Goal: Task Accomplishment & Management: Complete application form

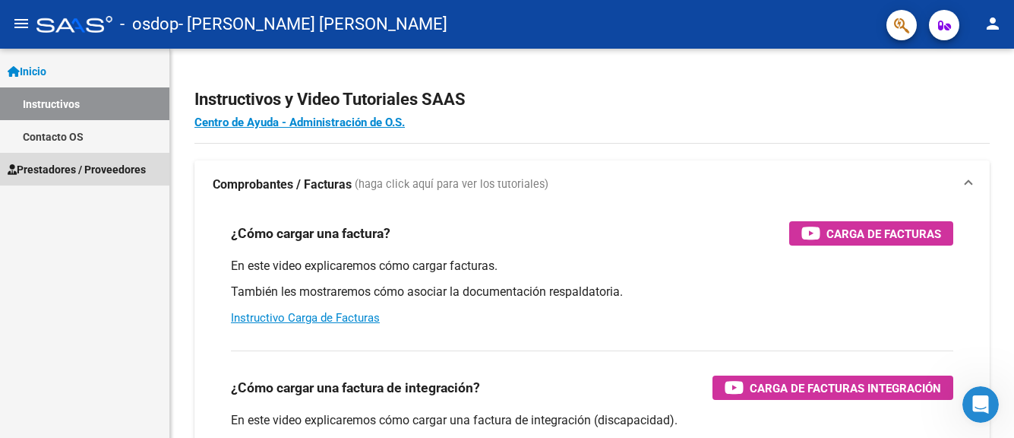
click at [95, 179] on link "Prestadores / Proveedores" at bounding box center [84, 169] width 169 height 33
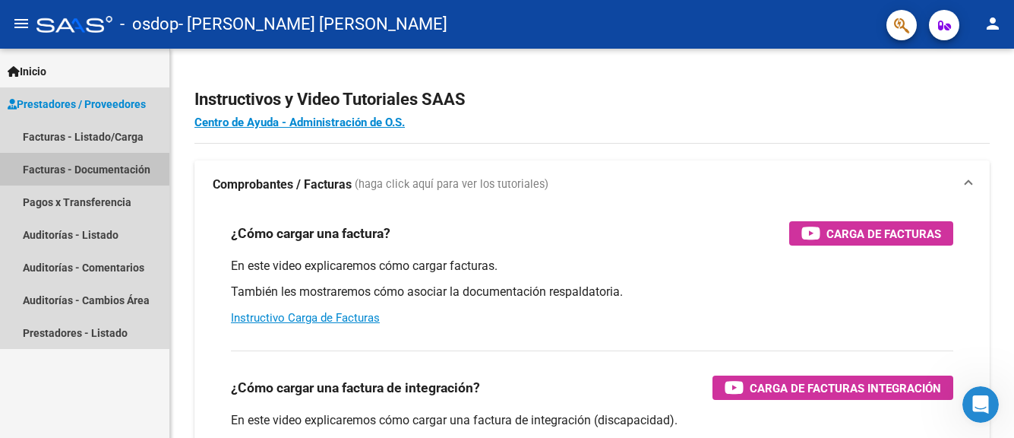
click at [95, 179] on link "Facturas - Documentación" at bounding box center [84, 169] width 169 height 33
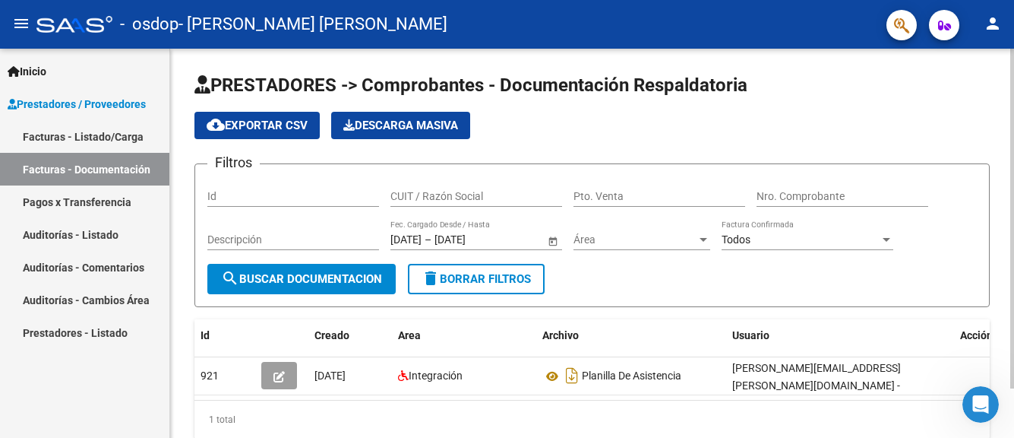
click at [1007, 398] on div "PRESTADORES -> Comprobantes - Documentación Respaldatoria cloud_download Export…" at bounding box center [592, 268] width 844 height 438
click at [1008, 399] on div "PRESTADORES -> Comprobantes - Documentación Respaldatoria cloud_download Export…" at bounding box center [592, 268] width 844 height 438
click at [921, 299] on form "Filtros Id CUIT / Razón Social Pto. Venta Nro. Comprobante Descripción [DATE] […" at bounding box center [591, 235] width 795 height 144
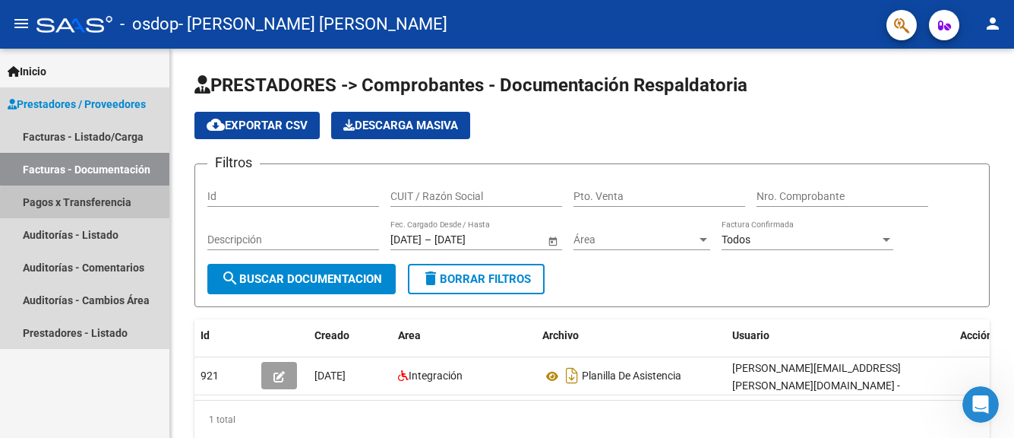
click at [125, 207] on link "Pagos x Transferencia" at bounding box center [84, 201] width 169 height 33
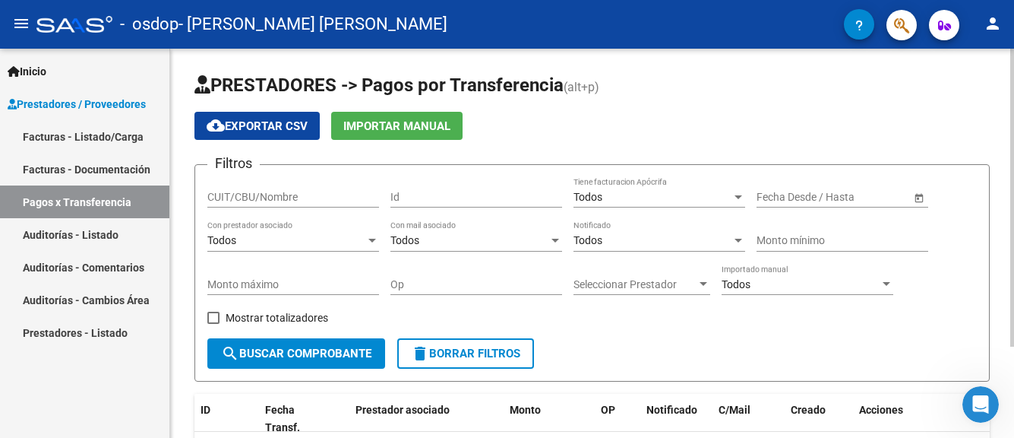
scroll to position [119, 0]
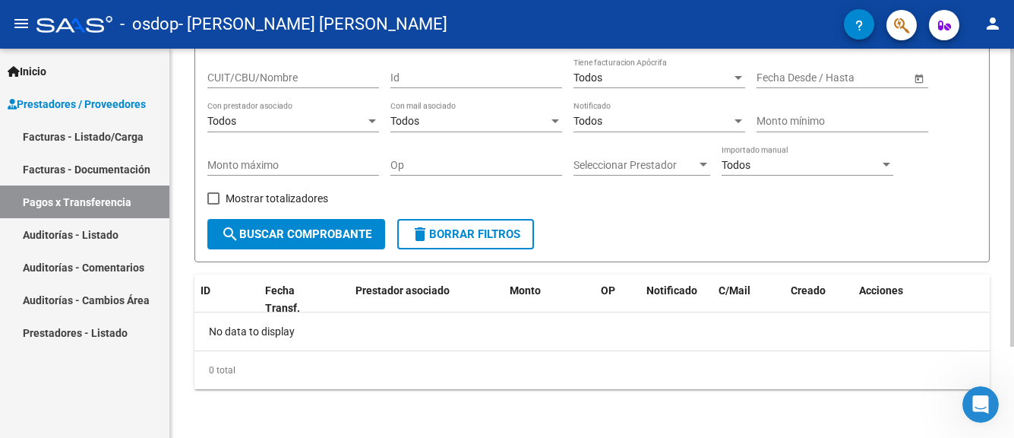
click at [1010, 380] on div at bounding box center [1012, 243] width 4 height 389
click at [289, 246] on button "search Buscar Comprobante" at bounding box center [296, 234] width 178 height 30
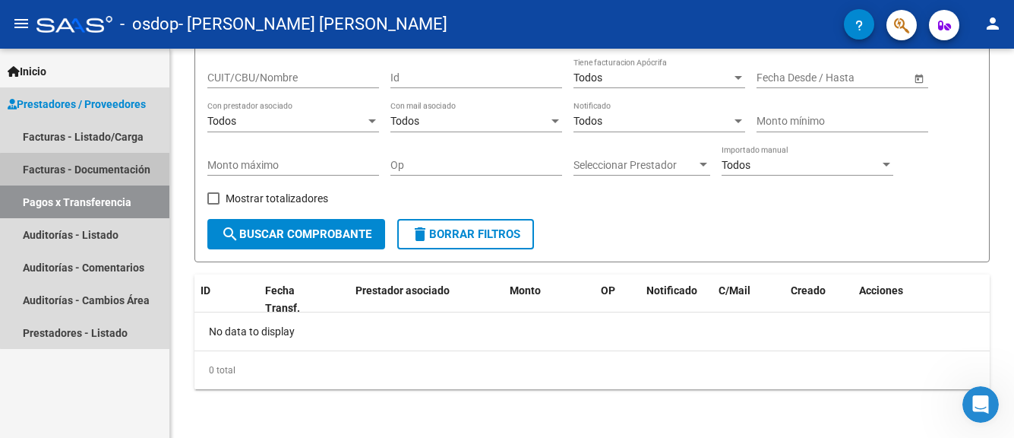
click at [109, 171] on link "Facturas - Documentación" at bounding box center [84, 169] width 169 height 33
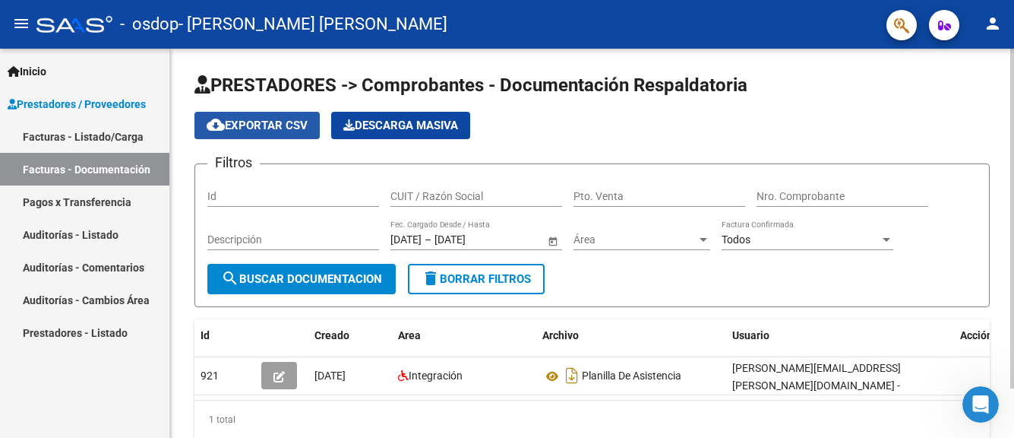
click at [280, 127] on span "cloud_download Exportar CSV" at bounding box center [257, 126] width 101 height 14
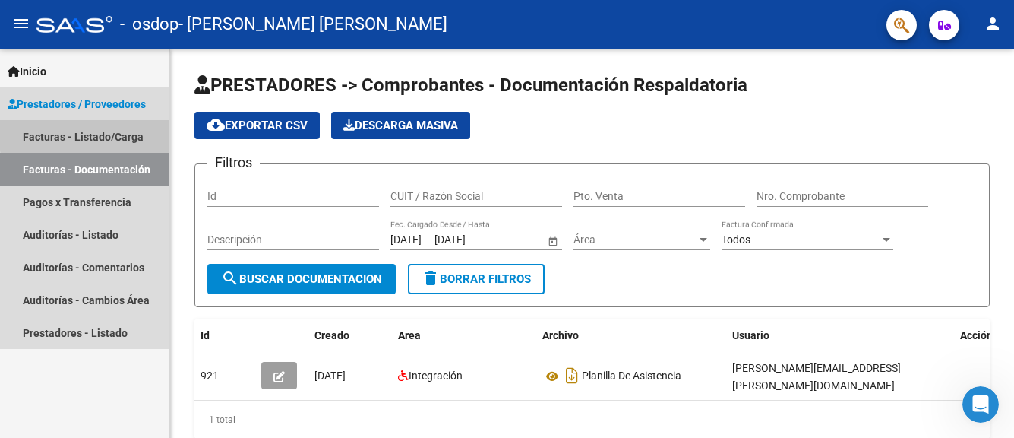
click at [103, 133] on link "Facturas - Listado/Carga" at bounding box center [84, 136] width 169 height 33
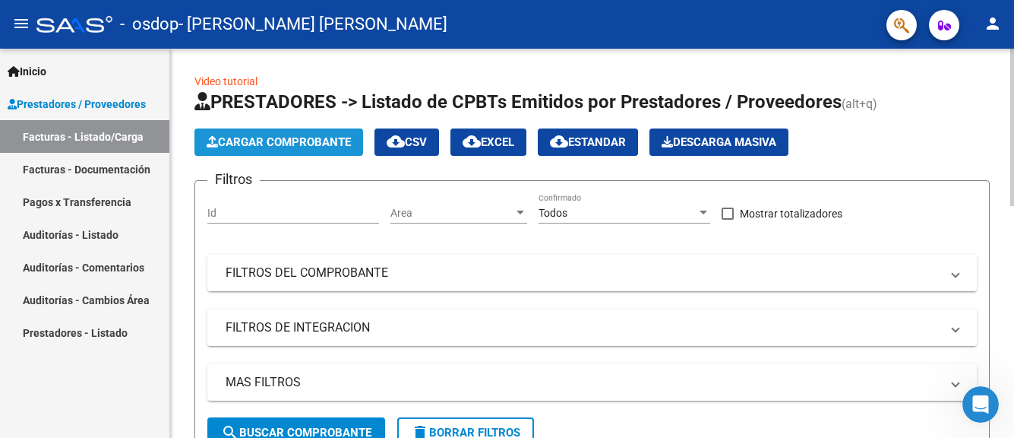
click at [293, 144] on span "Cargar Comprobante" at bounding box center [279, 142] width 144 height 14
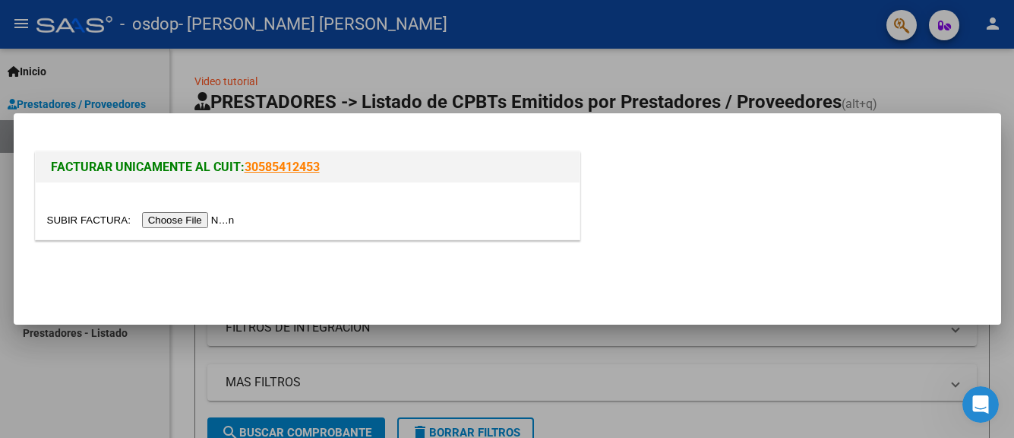
click at [190, 221] on input "file" at bounding box center [143, 220] width 192 height 16
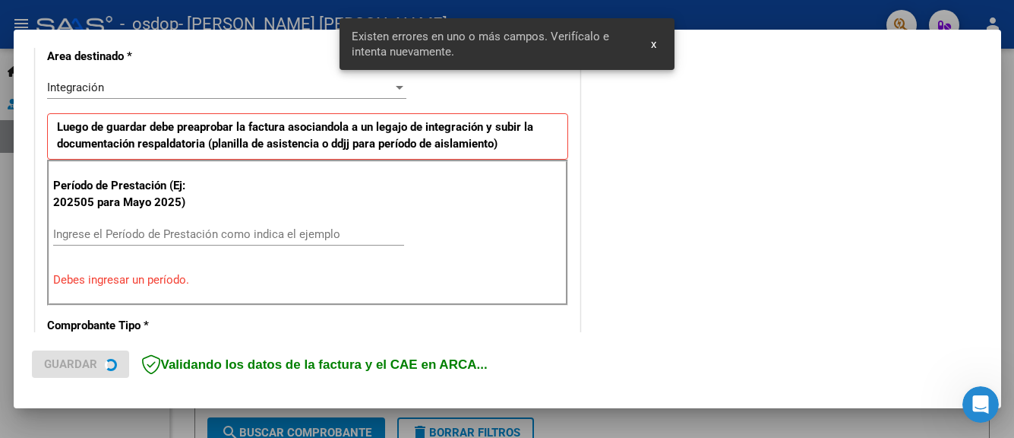
scroll to position [387, 0]
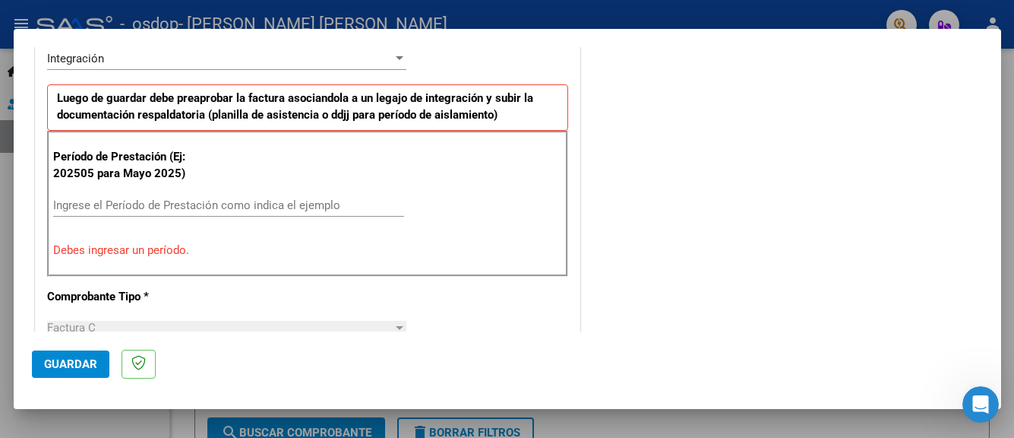
click at [175, 207] on input "Ingrese el Período de Prestación como indica el ejemplo" at bounding box center [228, 205] width 351 height 14
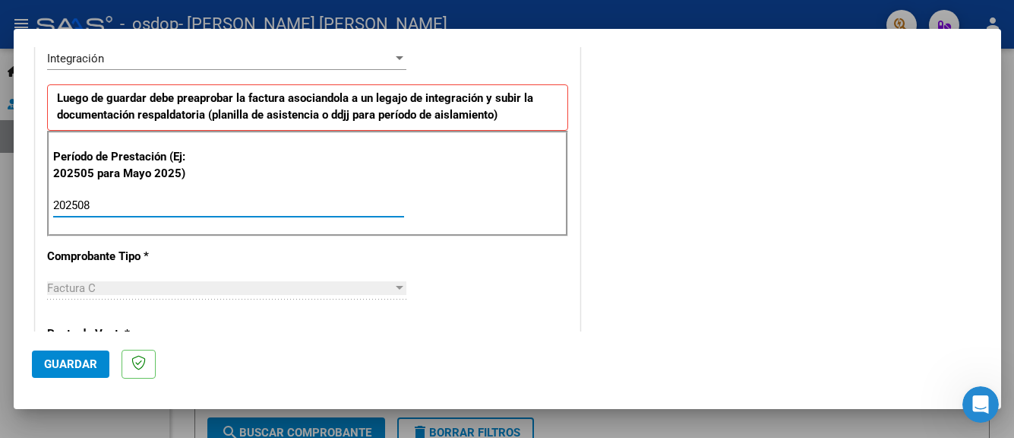
type input "202508"
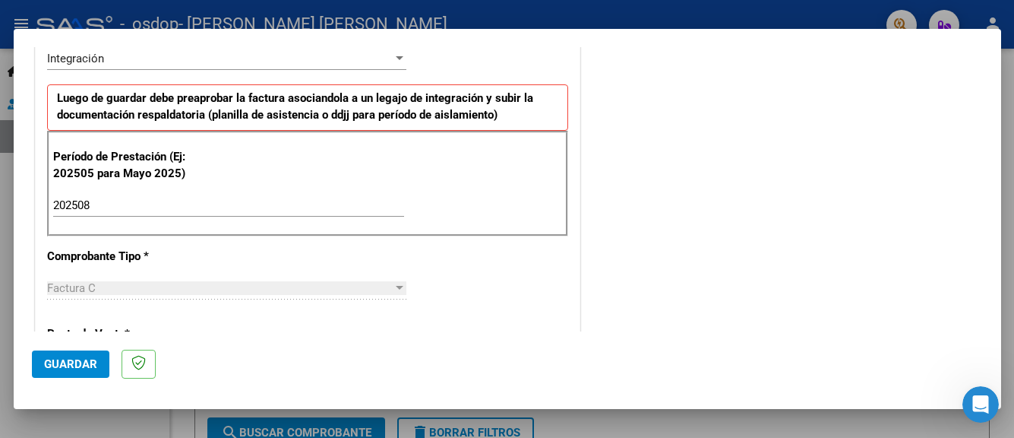
click at [444, 265] on div "CUIT * 27-18732796-8 Ingresar CUIT ANALISIS PRESTADOR [PERSON_NAME] [PERSON_NAM…" at bounding box center [308, 421] width 544 height 1143
click at [500, 280] on div "CUIT * 27-18732796-8 Ingresar CUIT ANALISIS PRESTADOR [PERSON_NAME] [PERSON_NAM…" at bounding box center [308, 421] width 544 height 1143
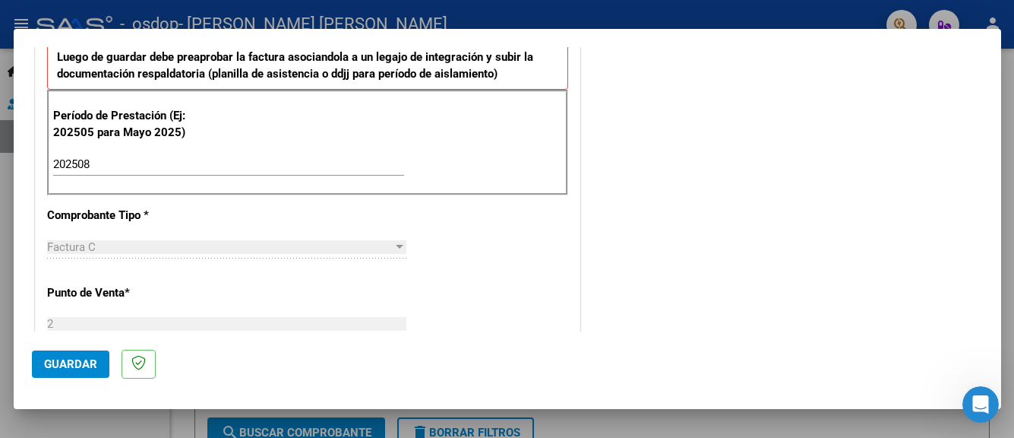
scroll to position [432, 0]
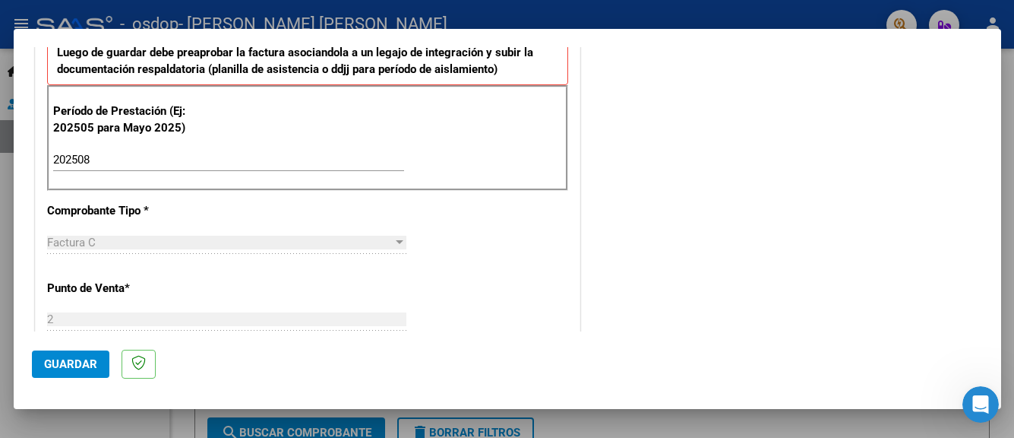
click at [562, 280] on div "CUIT * 27-18732796-8 Ingresar CUIT ANALISIS PRESTADOR [PERSON_NAME] [PERSON_NAM…" at bounding box center [308, 376] width 544 height 1143
click at [446, 286] on div "CUIT * 27-18732796-8 Ingresar CUIT ANALISIS PRESTADOR [PERSON_NAME] [PERSON_NAM…" at bounding box center [308, 376] width 544 height 1143
click at [564, 200] on div "CUIT * 27-18732796-8 Ingresar CUIT ANALISIS PRESTADOR [PERSON_NAME] [PERSON_NAM…" at bounding box center [308, 376] width 544 height 1143
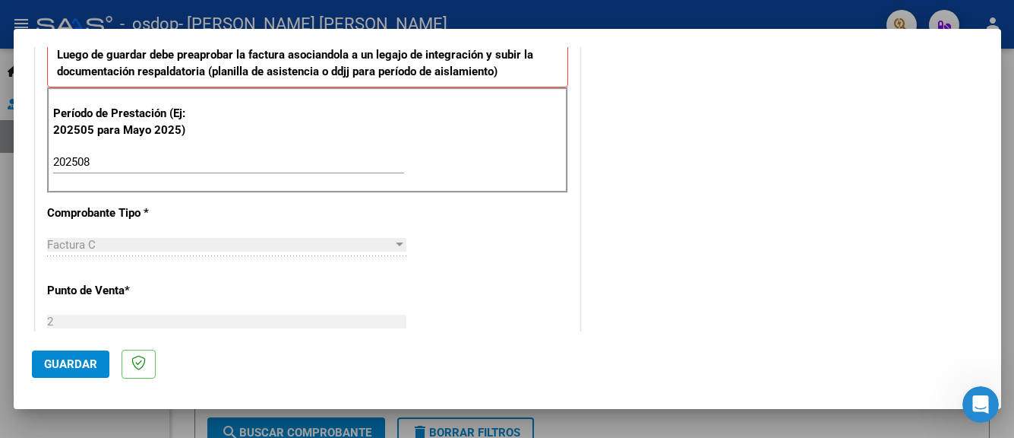
scroll to position [400, 0]
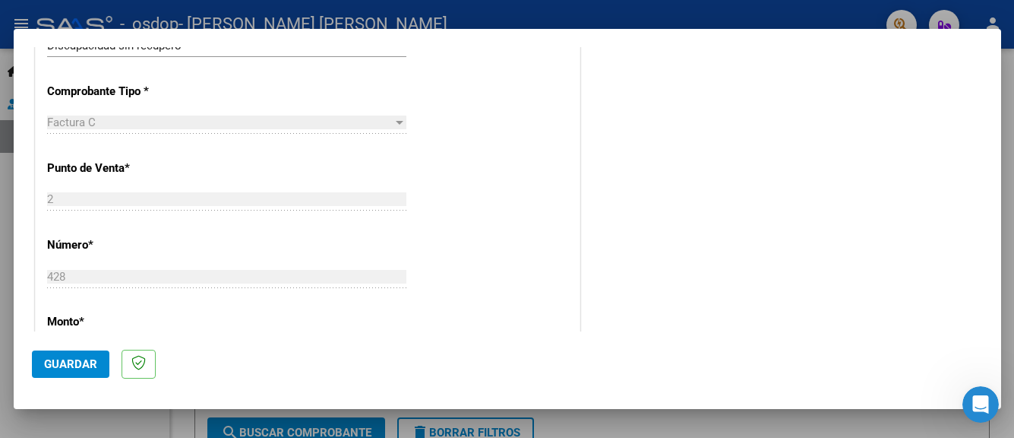
click at [469, 232] on div "CUIT * 27-18732796-8 Ingresar CUIT ANALISIS PRESTADOR [PERSON_NAME] [PERSON_NAM…" at bounding box center [308, 332] width 544 height 991
click at [114, 326] on p "Monto *" at bounding box center [125, 321] width 156 height 17
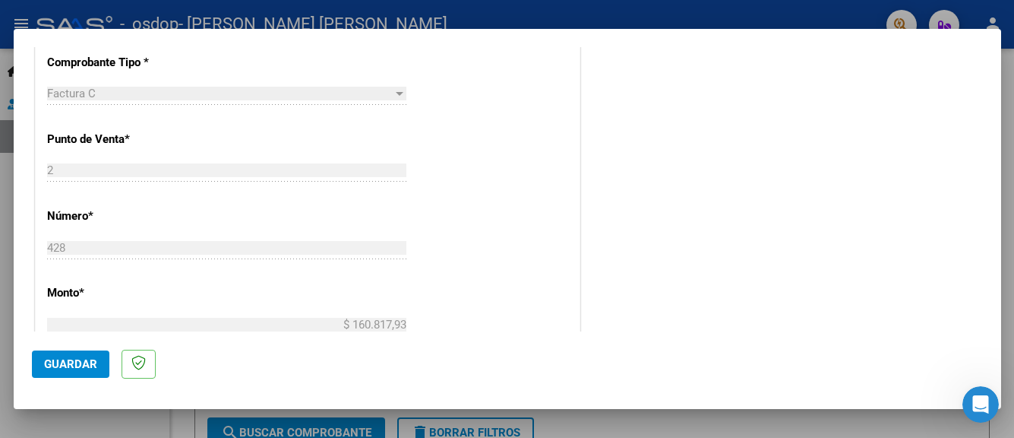
scroll to position [434, 0]
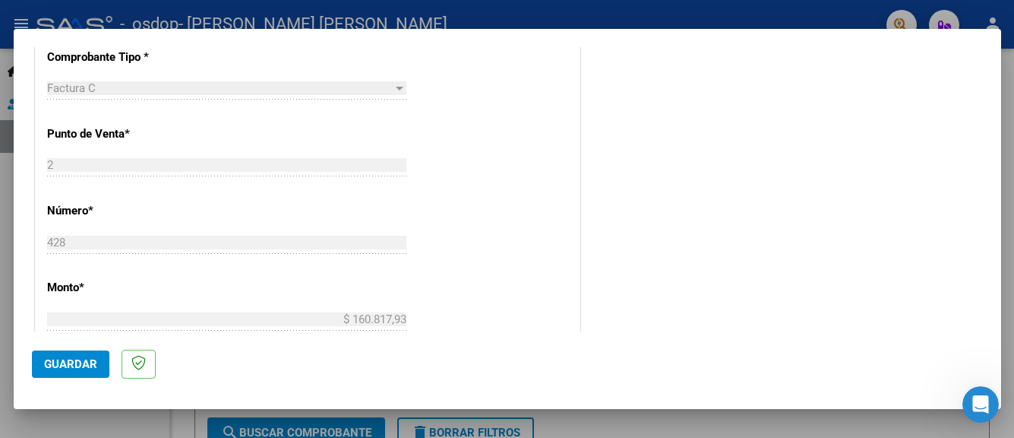
click at [426, 318] on div "CUIT * 27-18732796-8 Ingresar CUIT ANALISIS PRESTADOR [PERSON_NAME] [PERSON_NAM…" at bounding box center [308, 298] width 544 height 991
click at [567, 319] on div "CUIT * 27-18732796-8 Ingresar CUIT ANALISIS PRESTADOR [PERSON_NAME] [PERSON_NAM…" at bounding box center [308, 298] width 544 height 991
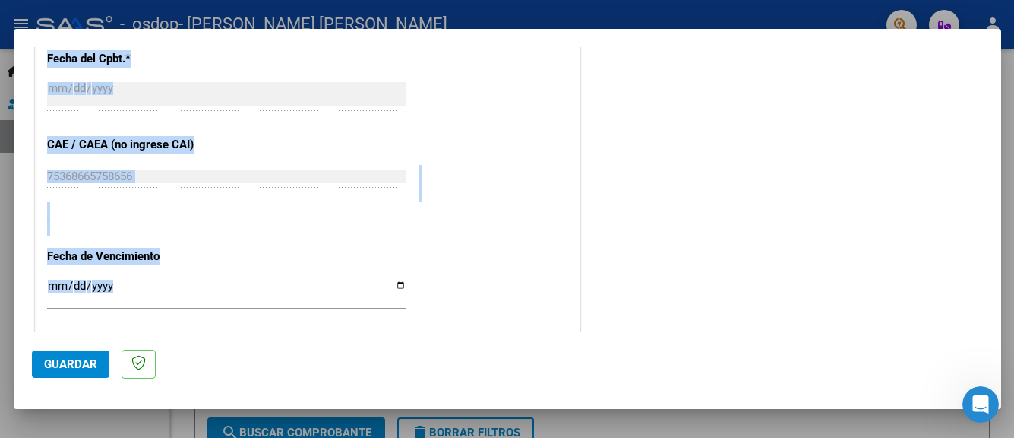
drag, startPoint x: 567, startPoint y: 319, endPoint x: 543, endPoint y: 321, distance: 24.4
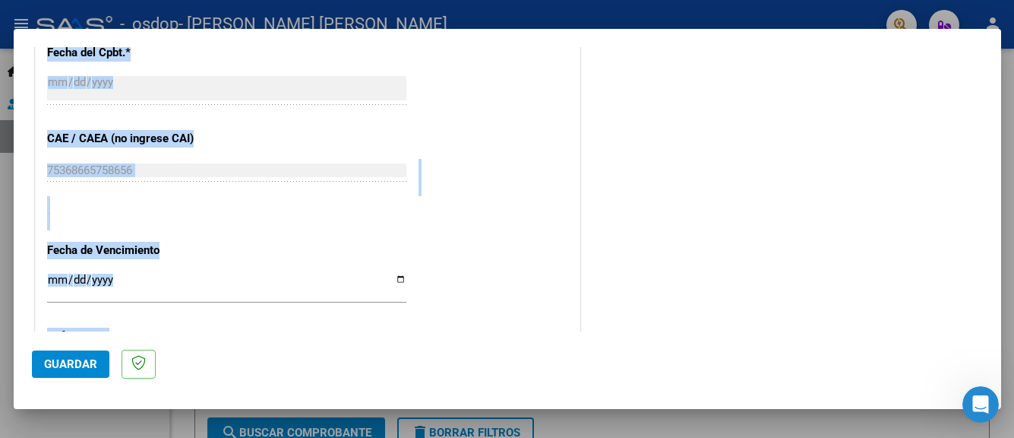
click at [295, 273] on input "Ingresar la fecha" at bounding box center [226, 285] width 359 height 24
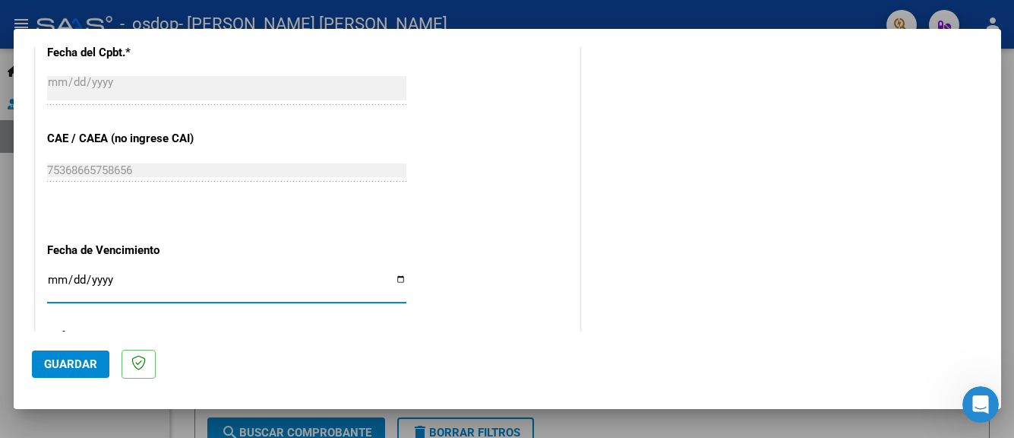
click at [400, 274] on input "Ingresar la fecha" at bounding box center [226, 285] width 359 height 24
type input "[DATE]"
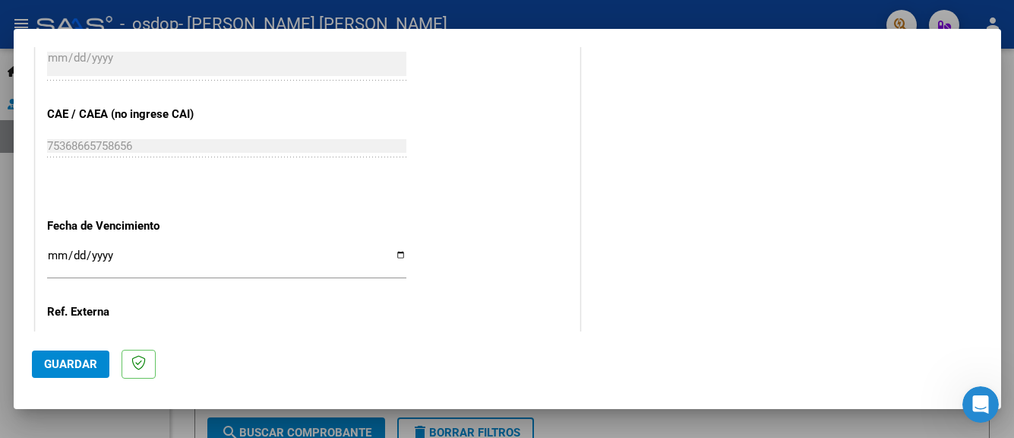
type input "0"
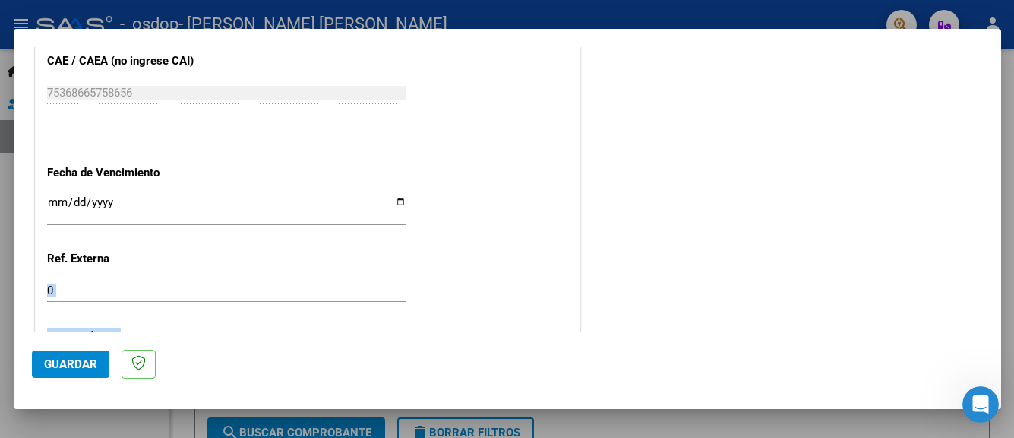
drag, startPoint x: 464, startPoint y: 290, endPoint x: 439, endPoint y: 326, distance: 43.6
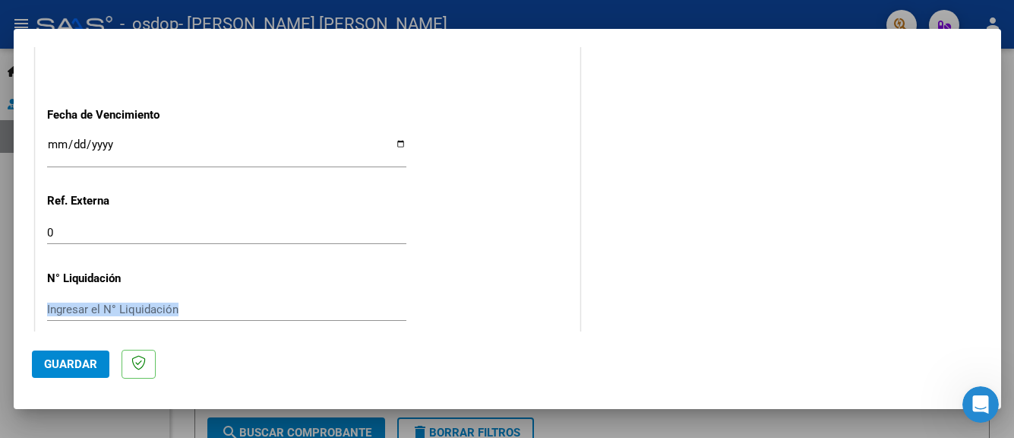
drag, startPoint x: 448, startPoint y: 265, endPoint x: 468, endPoint y: 337, distance: 74.1
click at [468, 337] on mat-dialog-container "COMPROBANTE VER COMPROBANTE El comprobante fue leído exitosamente. DATOS DEL CO…" at bounding box center [508, 219] width 988 height 381
drag, startPoint x: 474, startPoint y: 289, endPoint x: 496, endPoint y: 327, distance: 43.9
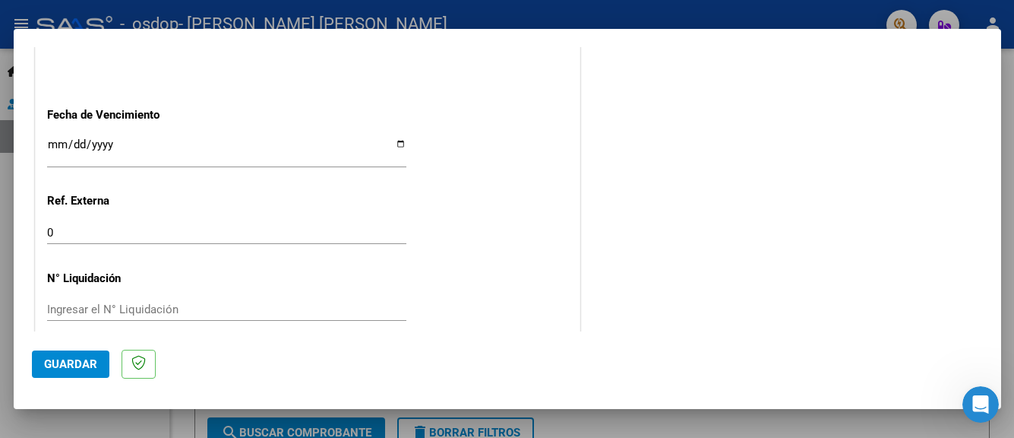
click at [66, 371] on span "Guardar" at bounding box center [70, 364] width 53 height 14
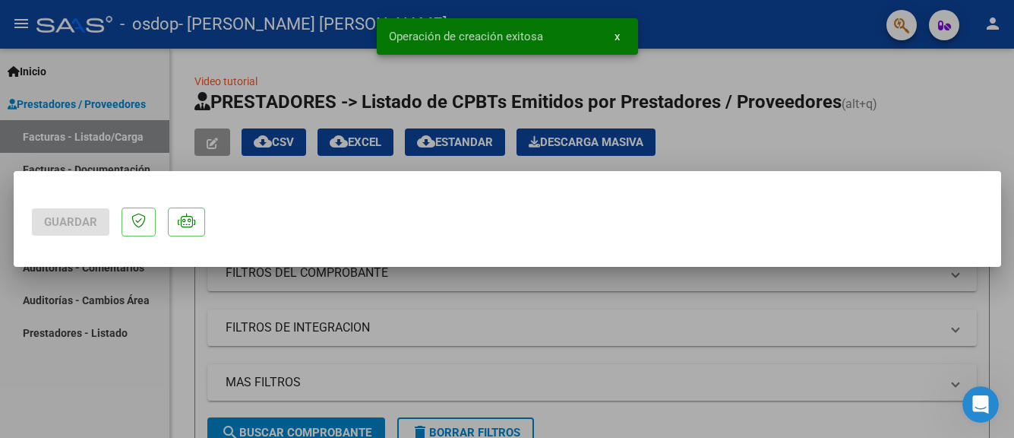
scroll to position [0, 0]
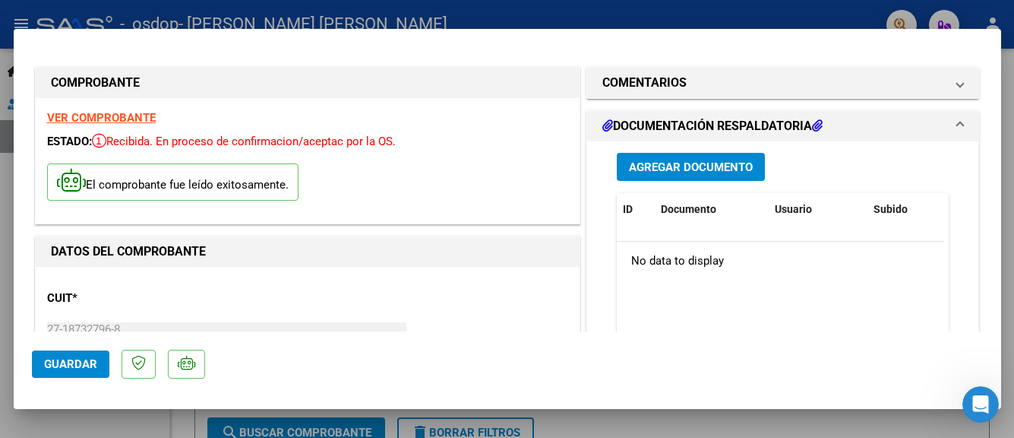
click at [677, 163] on span "Agregar Documento" at bounding box center [691, 167] width 124 height 14
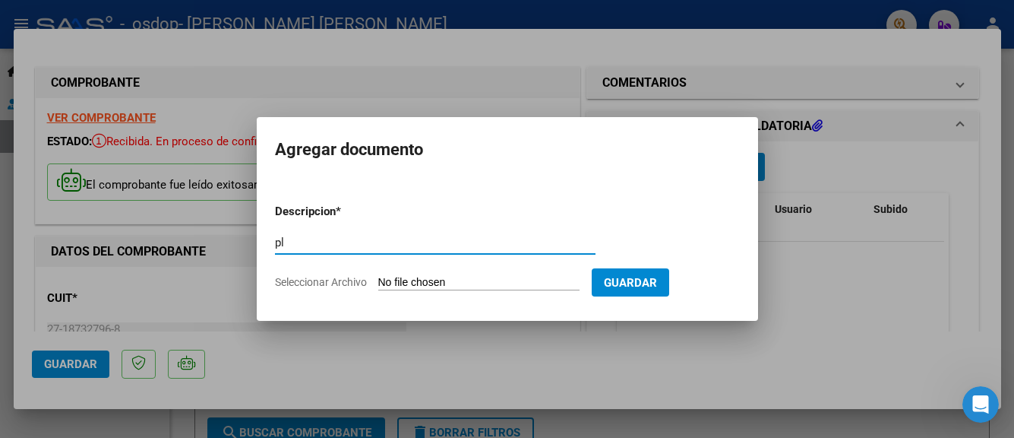
type input "p"
type input "PLANILLA DE ASISTENCIA"
click at [653, 279] on span "Guardar" at bounding box center [630, 283] width 53 height 14
click at [497, 285] on input "Seleccionar Archivo" at bounding box center [478, 283] width 201 height 14
type input "C:\fakepath\0f0244d0-11e8-44a4-adf2-fab2f7a1ba49.jpeg"
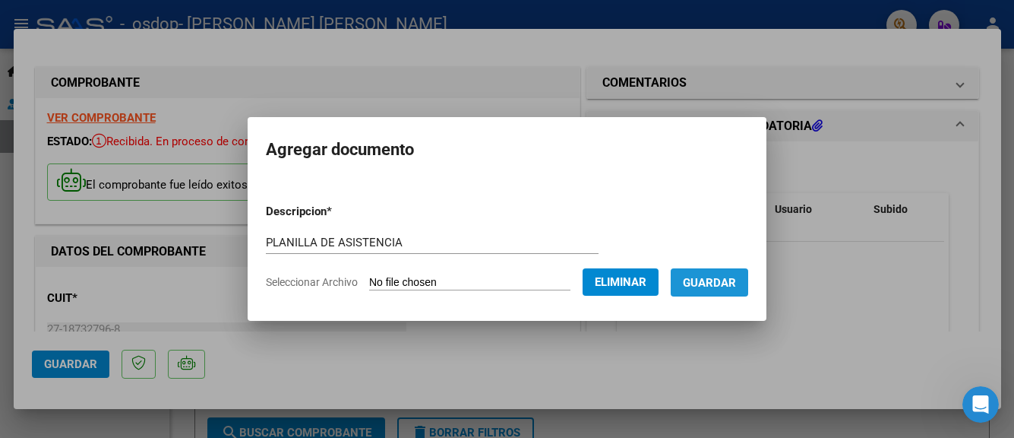
click at [734, 293] on button "Guardar" at bounding box center [709, 282] width 77 height 28
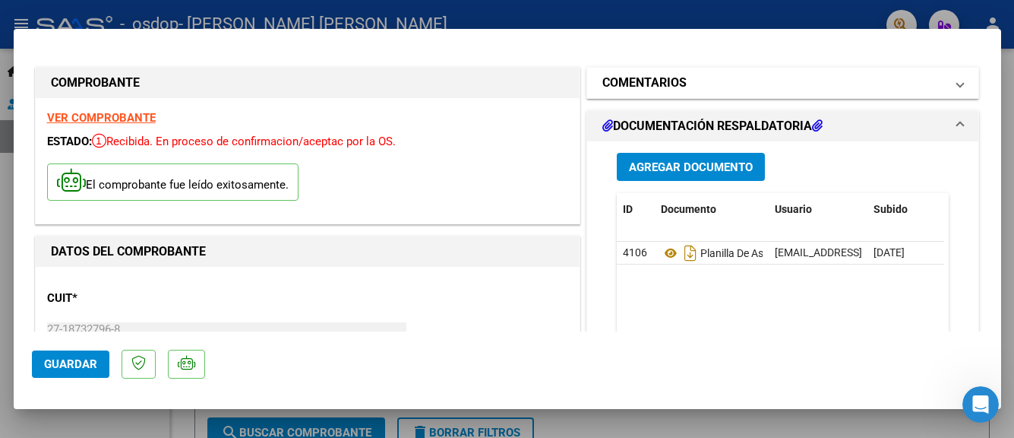
click at [686, 87] on mat-panel-title "COMENTARIOS" at bounding box center [773, 83] width 343 height 18
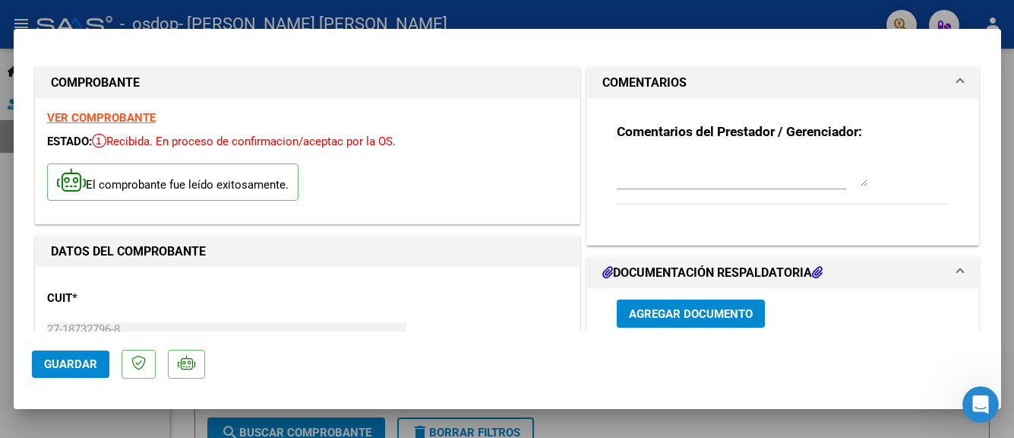
click at [686, 87] on mat-panel-title "COMENTARIOS" at bounding box center [773, 83] width 343 height 18
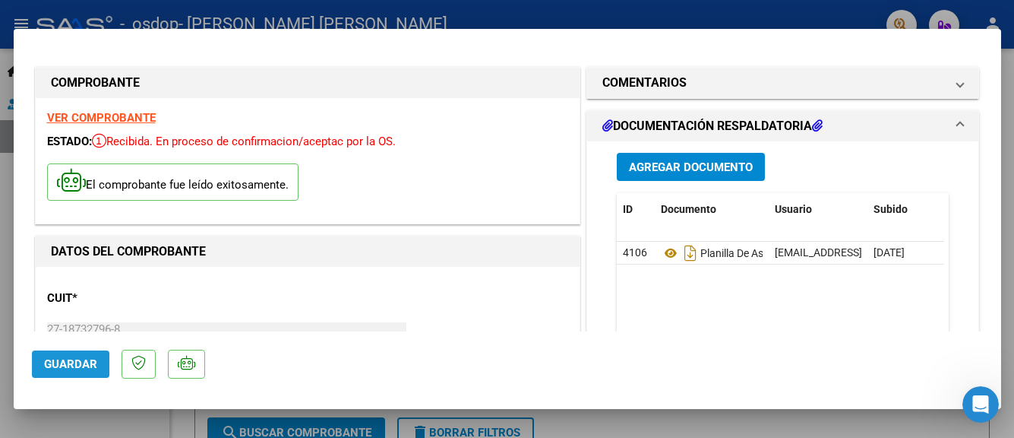
click at [75, 364] on span "Guardar" at bounding box center [70, 364] width 53 height 14
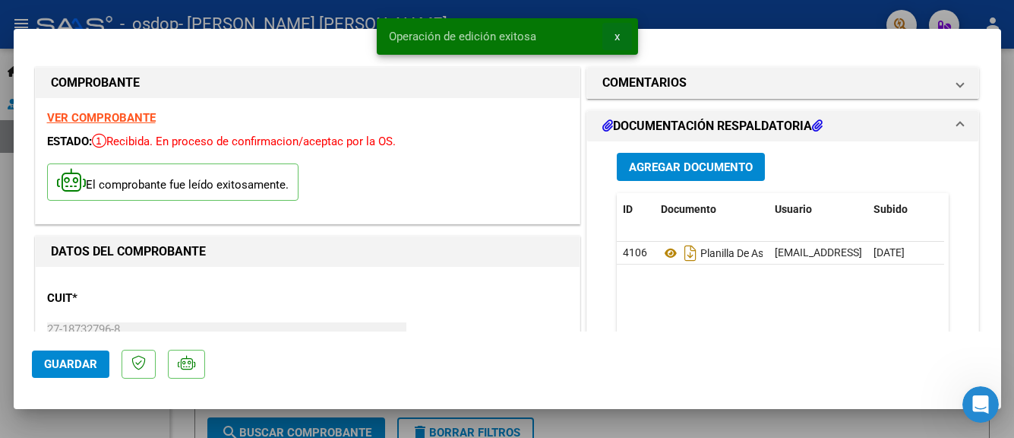
click at [621, 40] on button "x" at bounding box center [617, 36] width 30 height 27
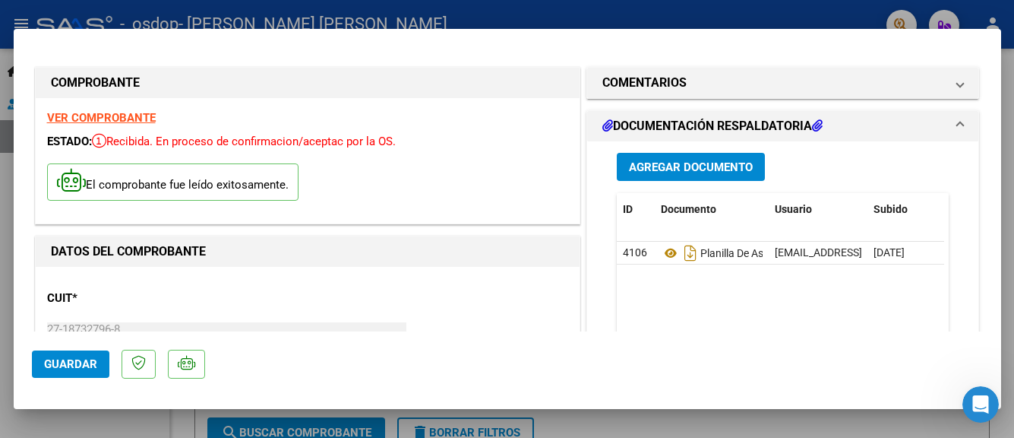
click at [752, 19] on div at bounding box center [507, 219] width 1014 height 438
type input "$ 0,00"
